Goal: Submit feedback/report problem

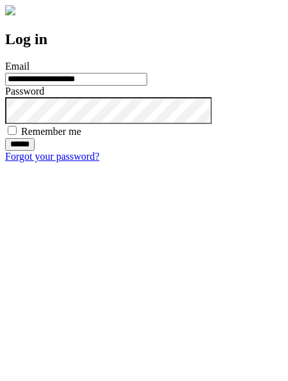
click at [35, 151] on input "******" at bounding box center [19, 144] width 29 height 13
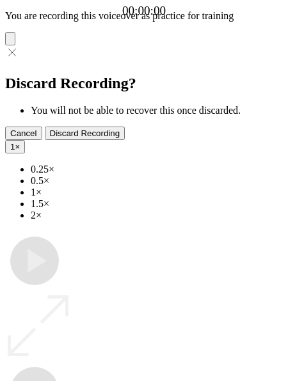
type input "**********"
